Goal: Task Accomplishment & Management: Manage account settings

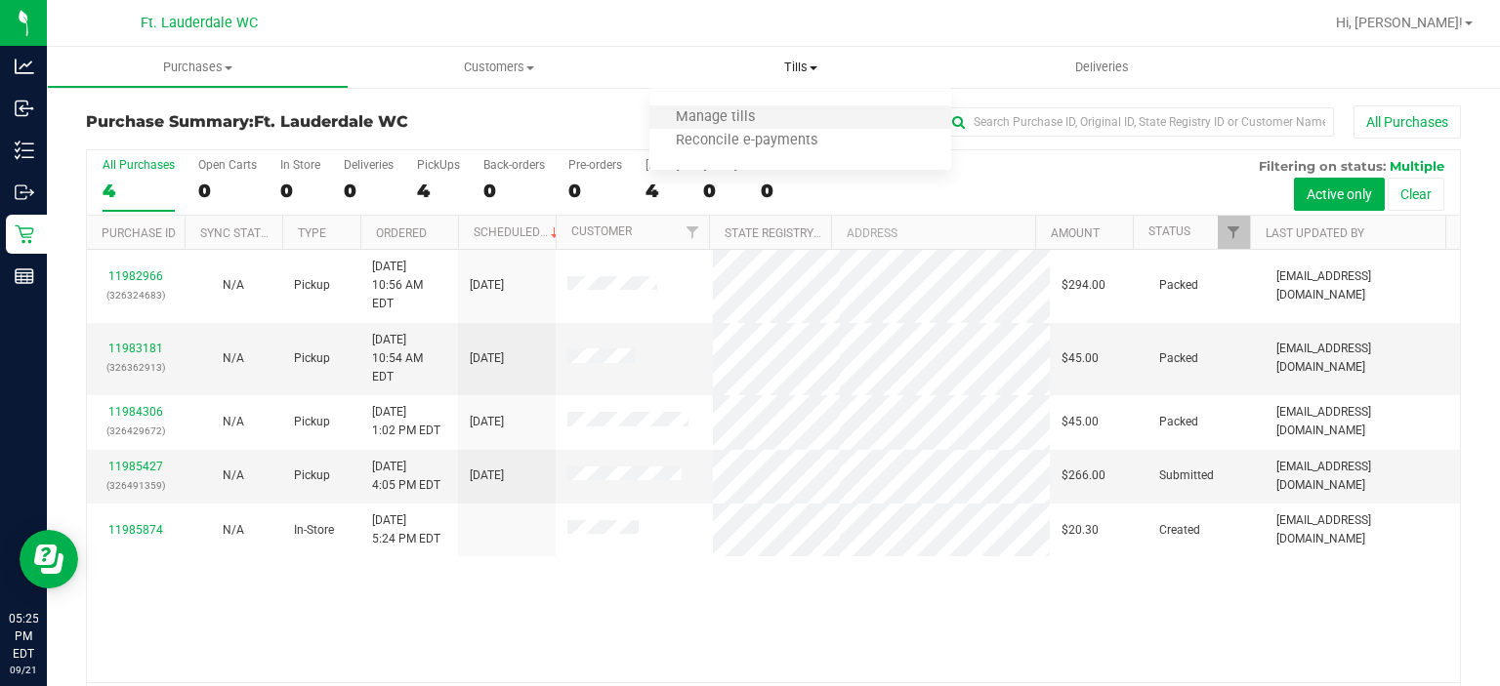
click at [781, 115] on li "Manage tills" at bounding box center [800, 117] width 302 height 23
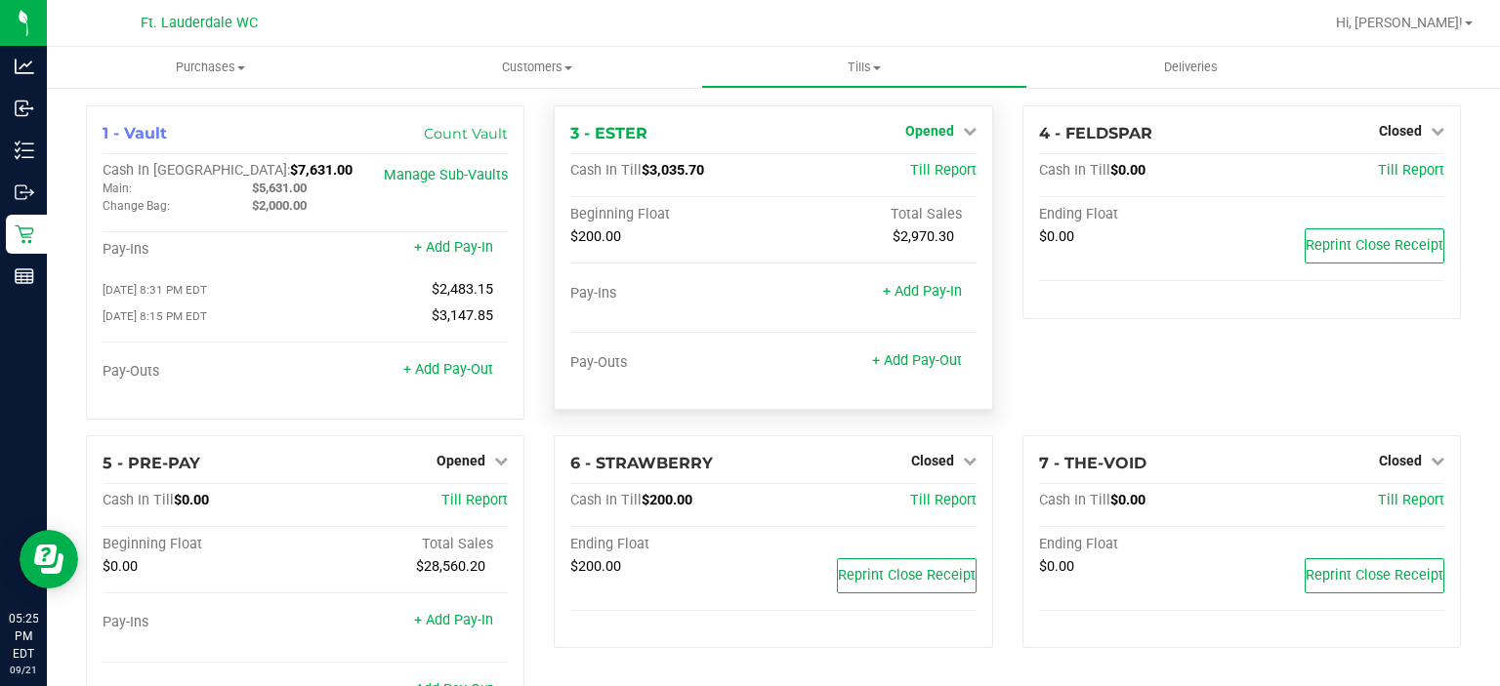
click at [963, 126] on icon at bounding box center [970, 131] width 14 height 14
click at [942, 161] on div "Close Till" at bounding box center [931, 172] width 144 height 24
click at [936, 172] on link "Close Till" at bounding box center [931, 172] width 53 height 16
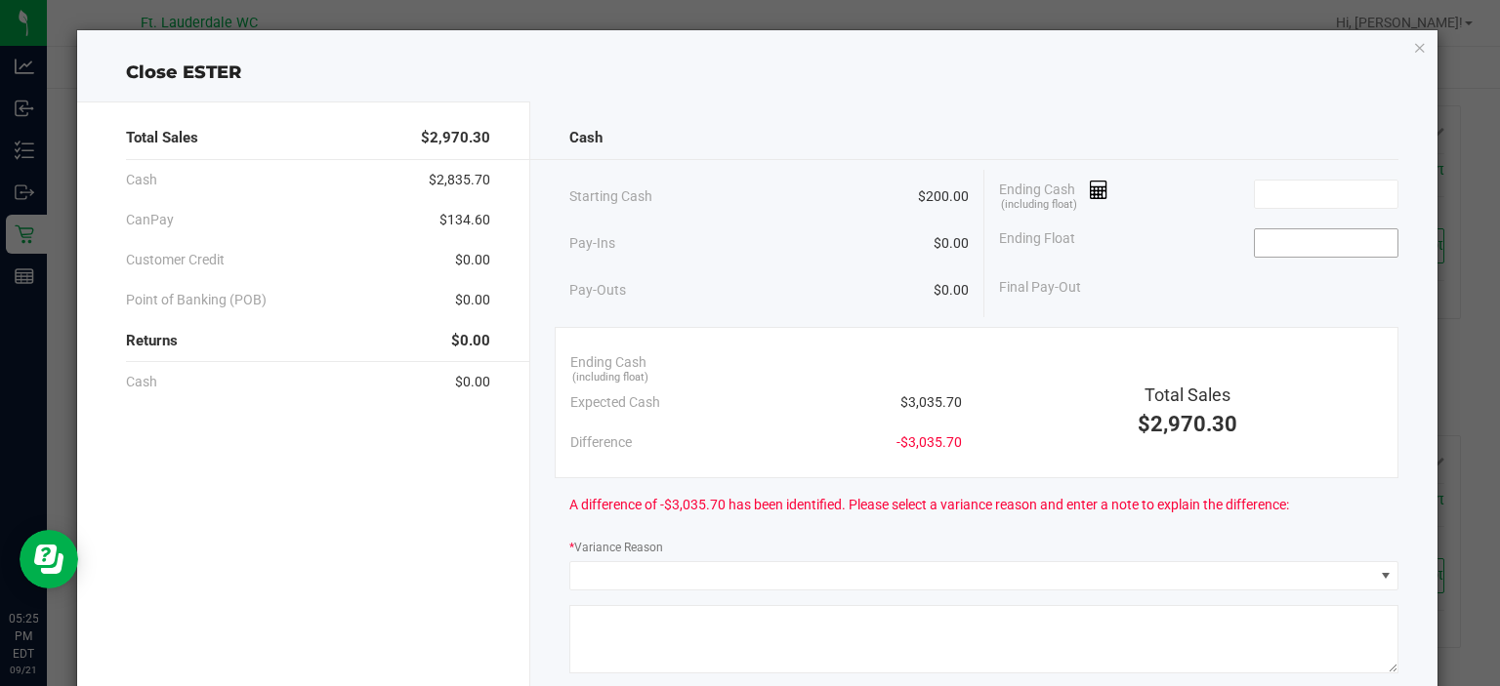
click at [1273, 240] on input at bounding box center [1327, 242] width 144 height 27
type input "$200.00"
click at [1265, 197] on input at bounding box center [1327, 194] width 144 height 27
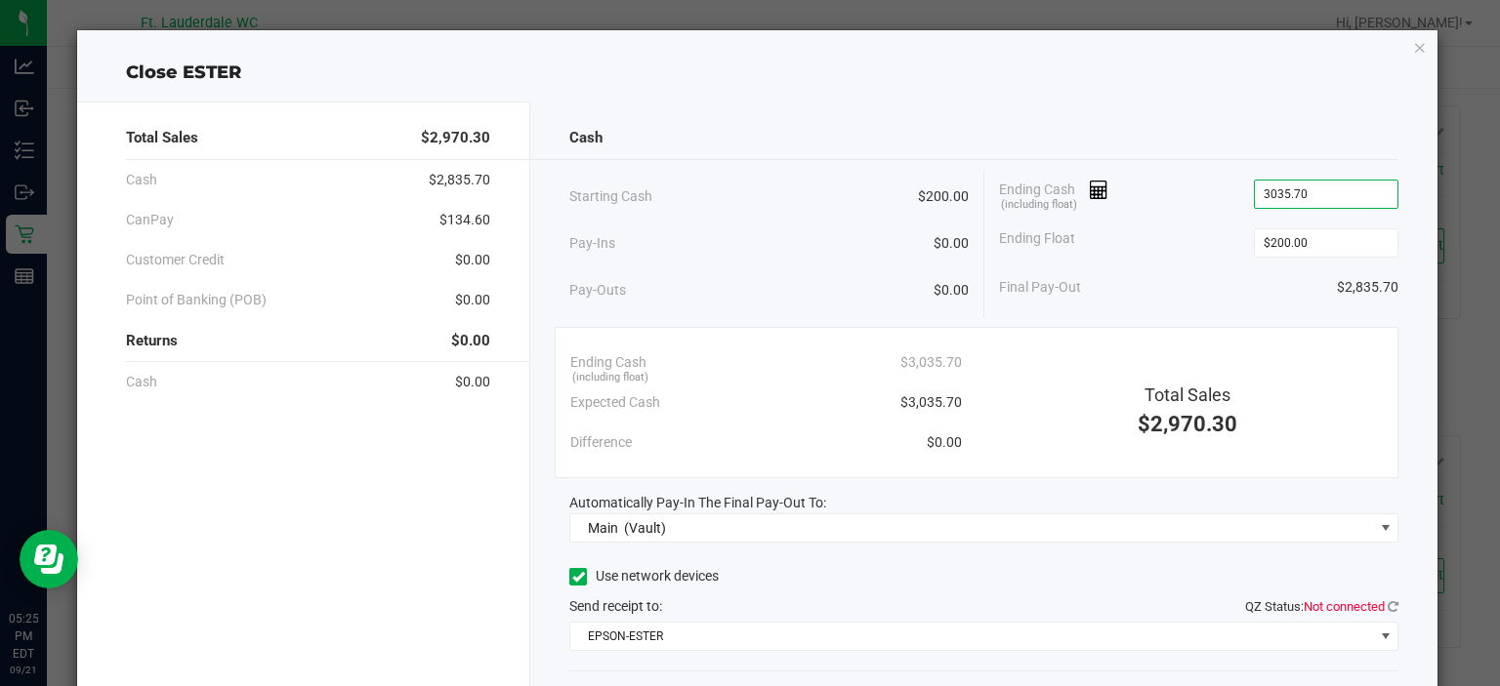
type input "$3,035.70"
click at [1141, 307] on div "Starting Cash $200.00 Pay-Ins $0.00 Pay-Outs $0.00 Ending Cash (including float…" at bounding box center [983, 243] width 829 height 147
click at [1389, 604] on div "Cash Starting Cash $200.00 Pay-Ins $0.00 Pay-Outs $0.00 Ending Cash (including …" at bounding box center [983, 441] width 907 height 679
click at [1387, 605] on icon at bounding box center [1392, 606] width 11 height 13
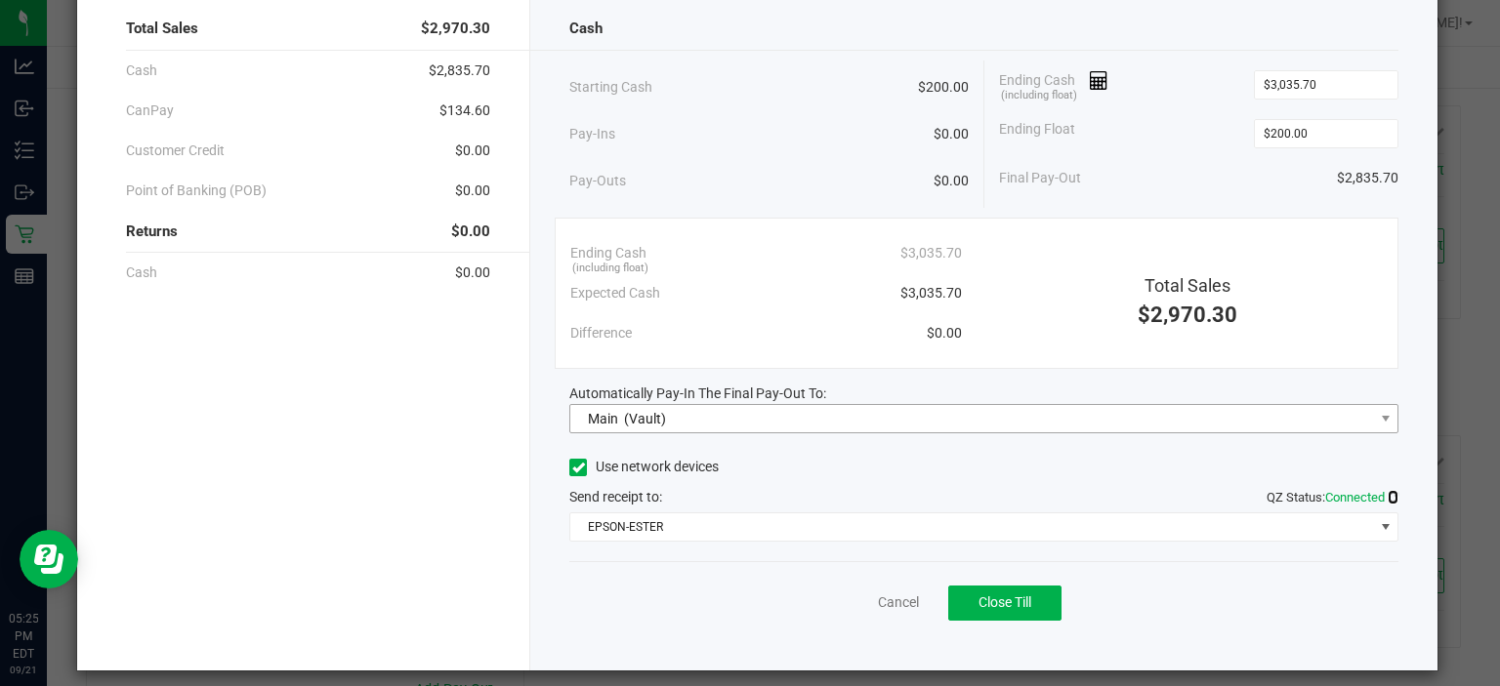
scroll to position [119, 0]
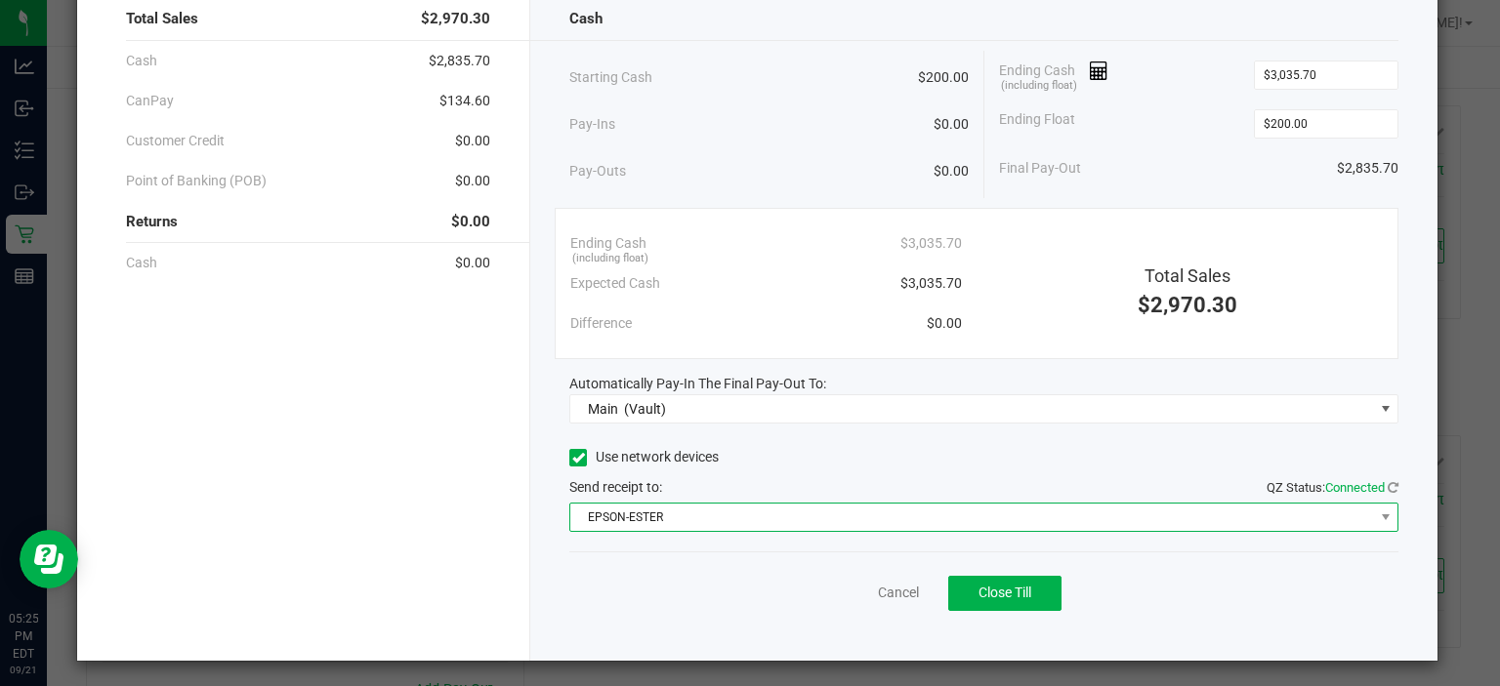
click at [1028, 527] on span "EPSON-ESTER" at bounding box center [971, 517] width 803 height 27
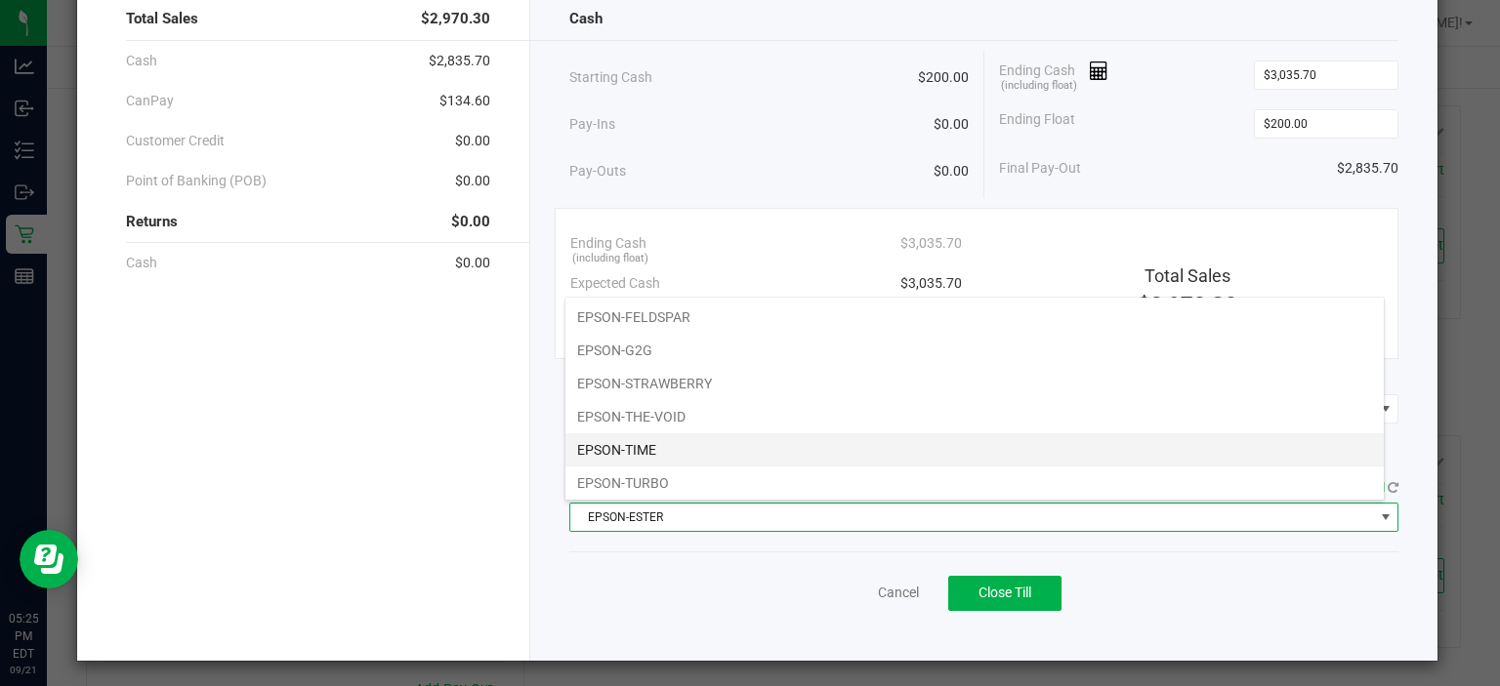
scroll to position [0, 0]
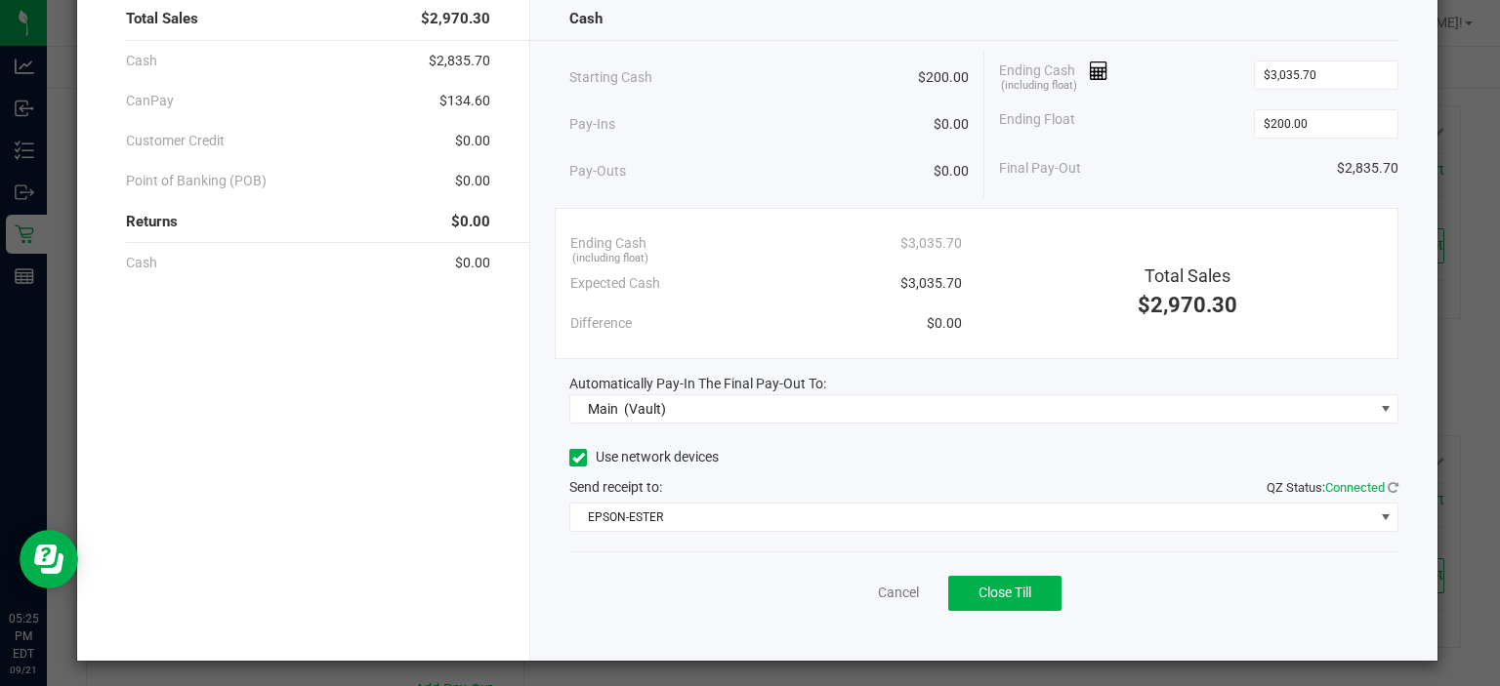
click at [805, 562] on div "Cancel Close Till" at bounding box center [983, 589] width 829 height 75
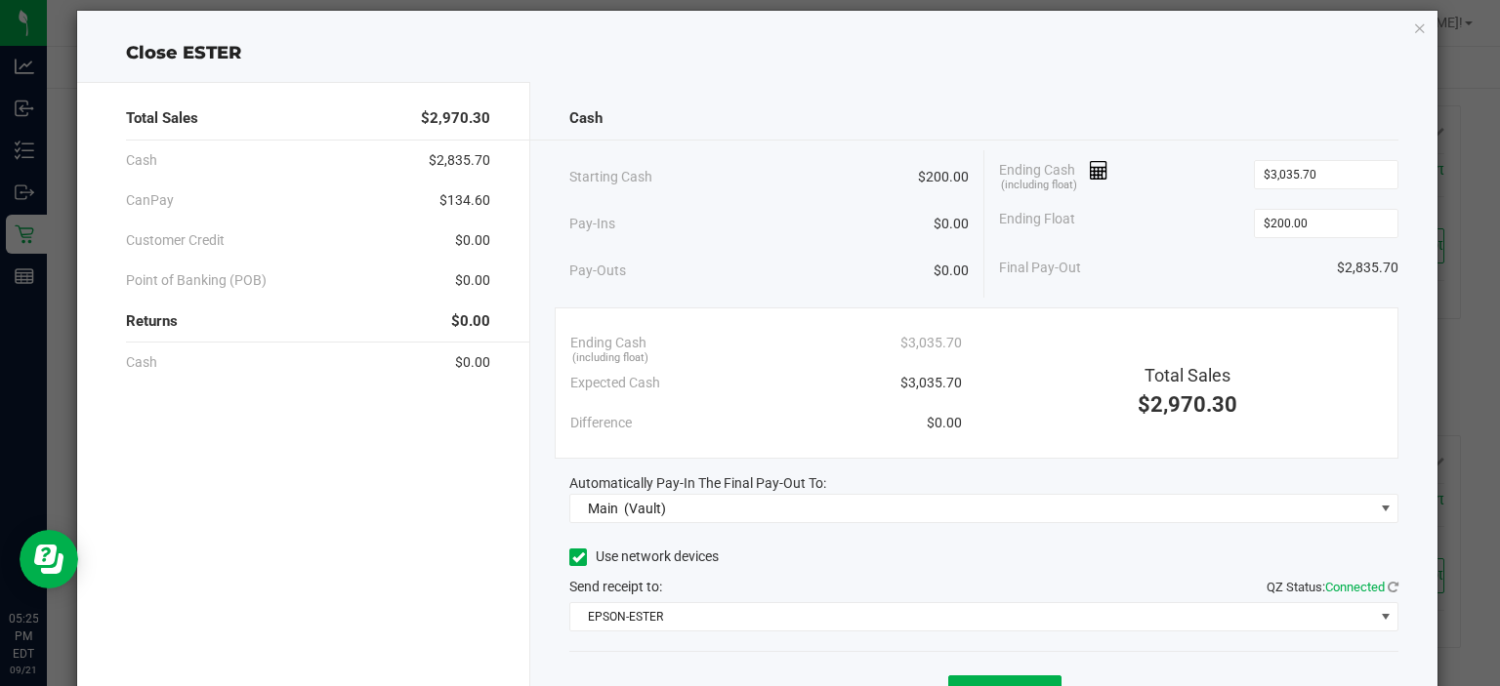
scroll to position [121, 0]
